Goal: Task Accomplishment & Management: Use online tool/utility

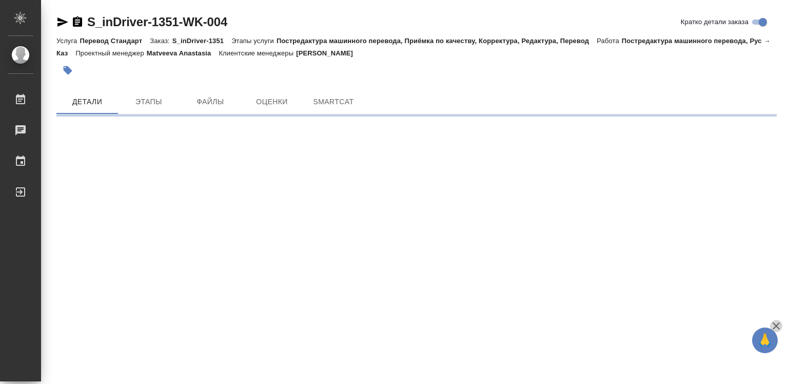
click at [776, 326] on icon "button" at bounding box center [775, 325] width 7 height 7
drag, startPoint x: 776, startPoint y: 326, endPoint x: 693, endPoint y: 309, distance: 83.8
click at [776, 326] on div ".cls-1 fill:#fff; AWATERA Diussembayeva [PERSON_NAME] Чаты График Выйти S_inDri…" at bounding box center [394, 192] width 788 height 384
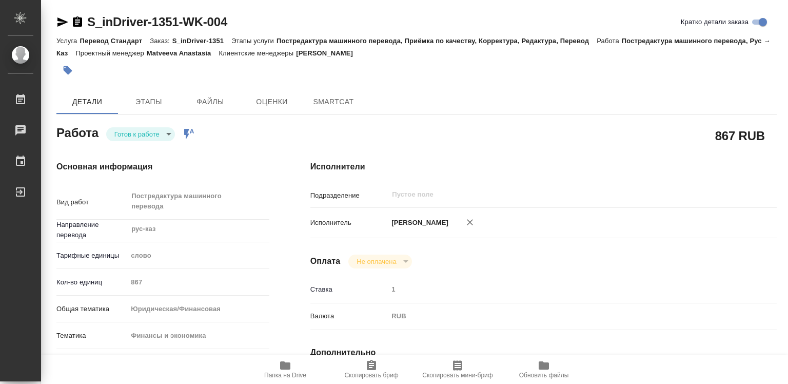
type textarea "x"
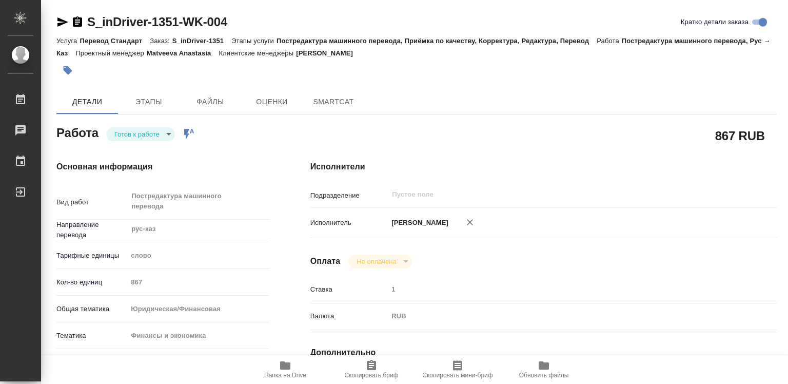
type textarea "x"
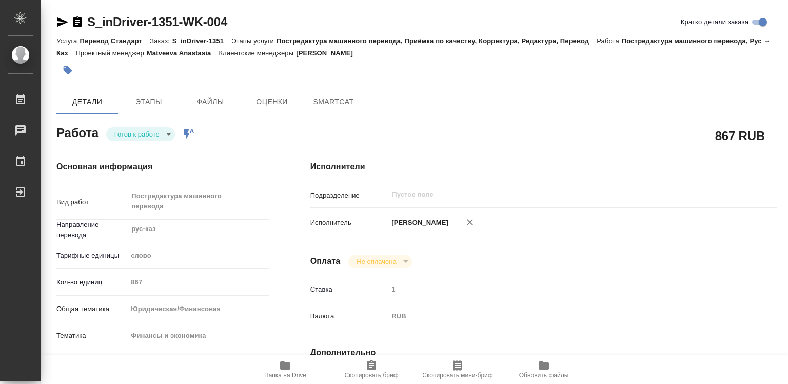
type textarea "x"
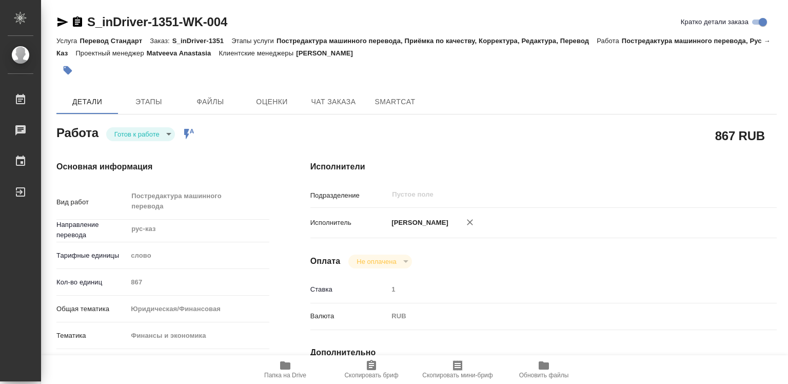
type textarea "x"
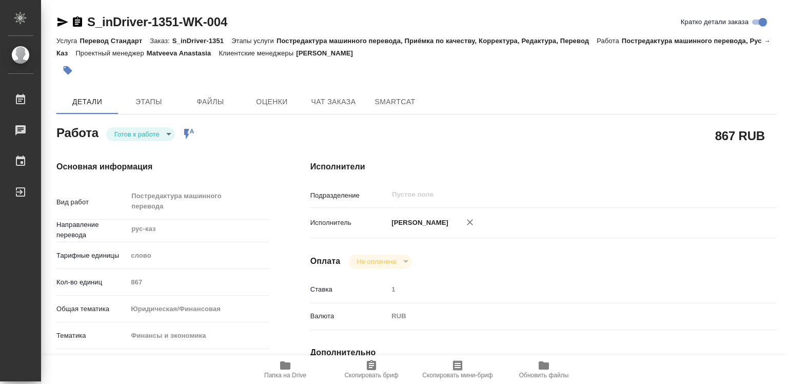
type textarea "x"
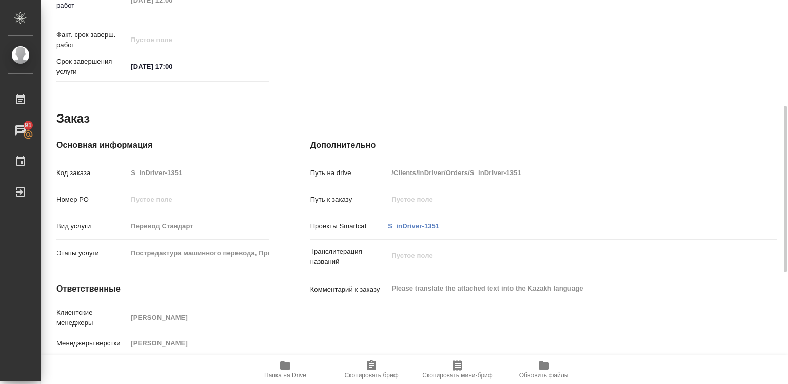
type textarea "x"
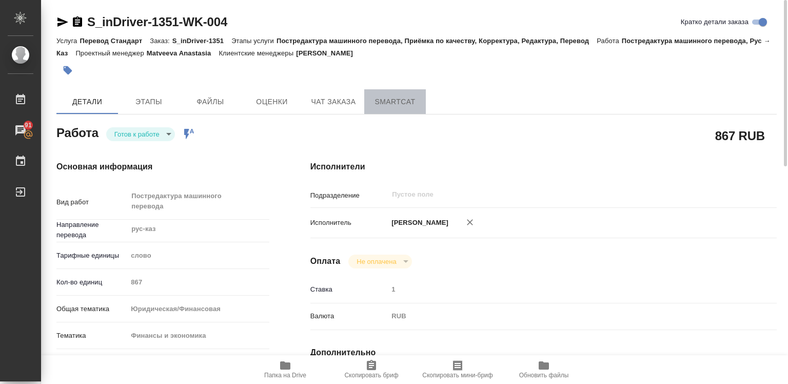
click at [396, 104] on span "SmartCat" at bounding box center [394, 101] width 49 height 13
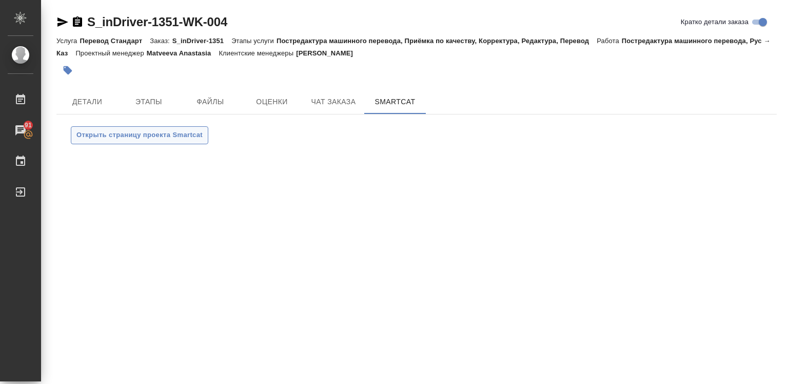
click at [134, 139] on span "Открыть страницу проекта Smartcat" at bounding box center [139, 135] width 126 height 12
